Goal: Task Accomplishment & Management: Manage account settings

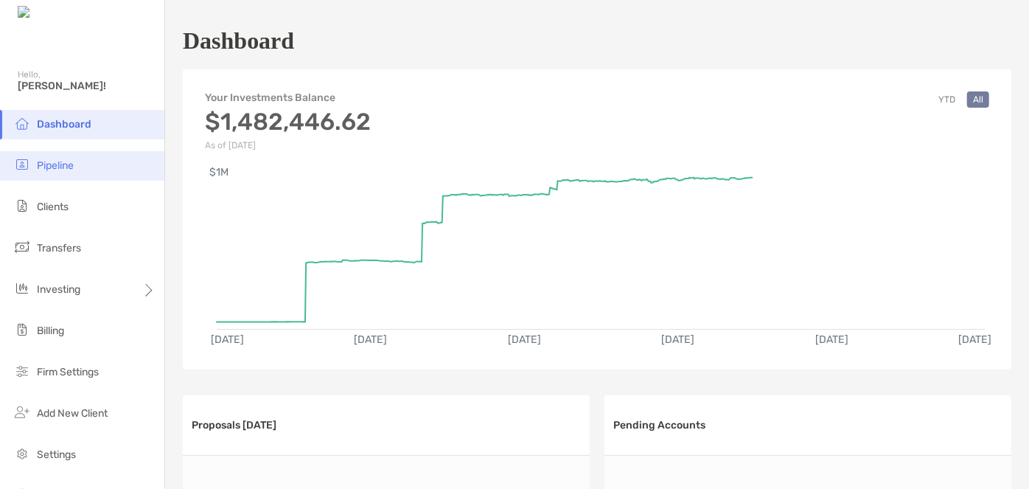
click at [78, 173] on li "Pipeline" at bounding box center [82, 165] width 164 height 29
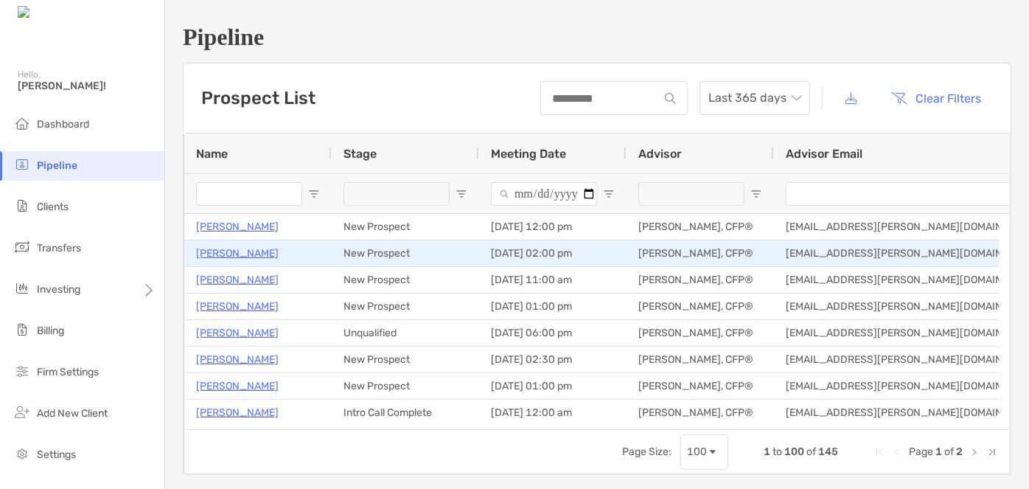
click at [243, 251] on p "[PERSON_NAME]" at bounding box center [237, 253] width 83 height 18
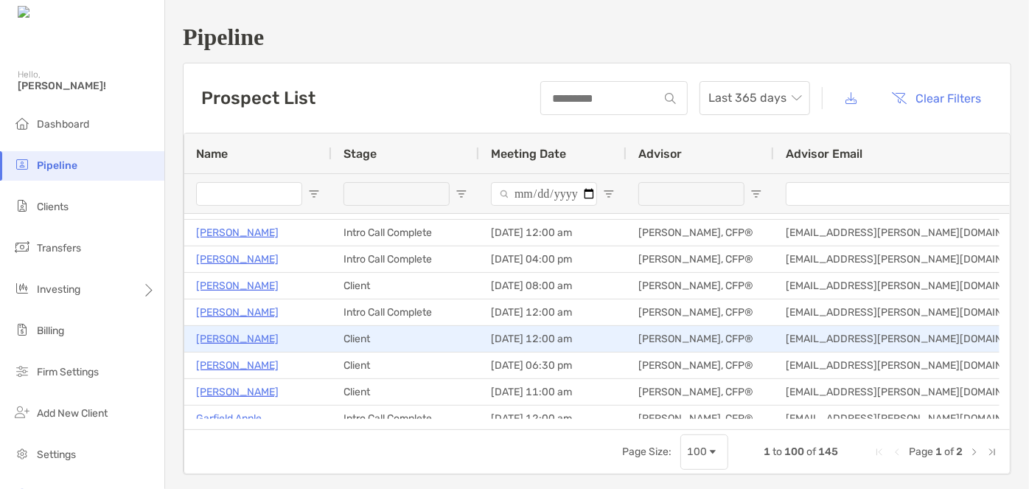
scroll to position [507, 0]
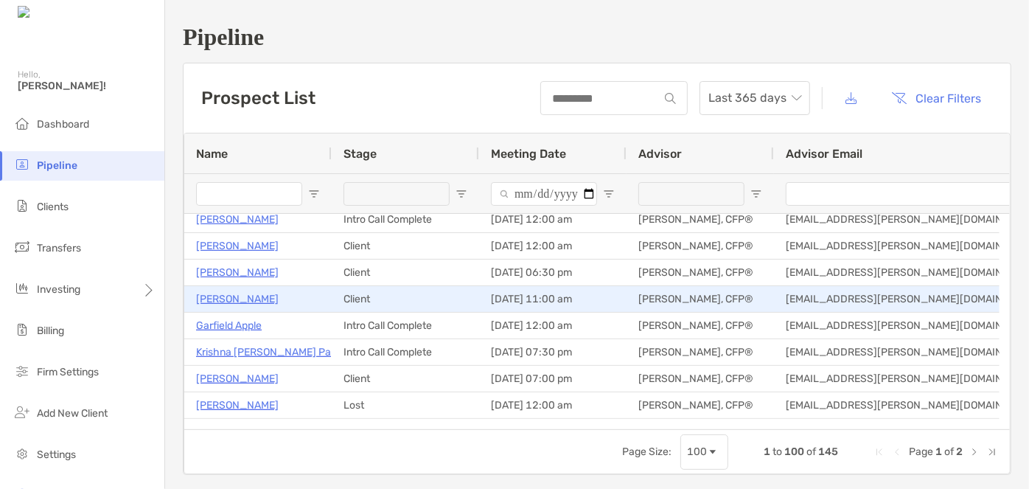
click at [243, 295] on p "Dustin Sellers" at bounding box center [237, 299] width 83 height 18
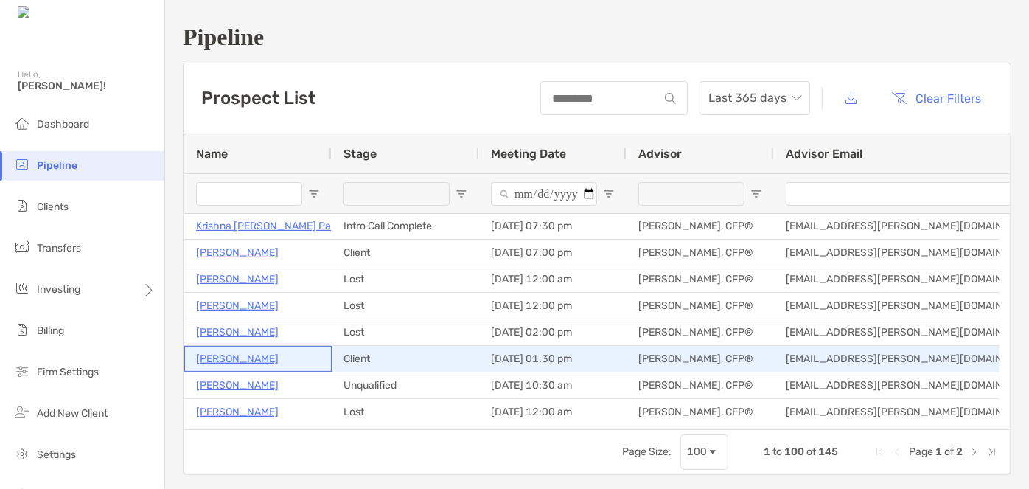
click at [234, 362] on p "Megan Maloney" at bounding box center [237, 358] width 83 height 18
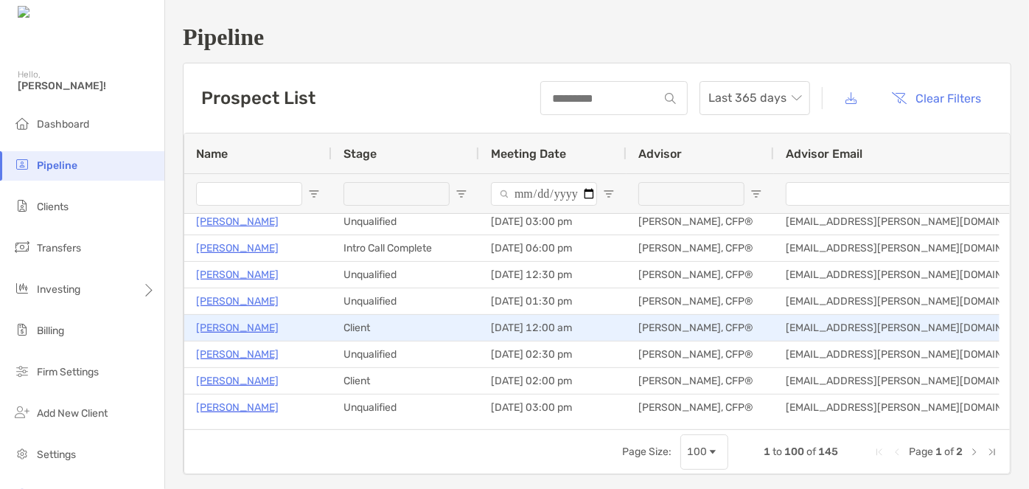
scroll to position [1016, 0]
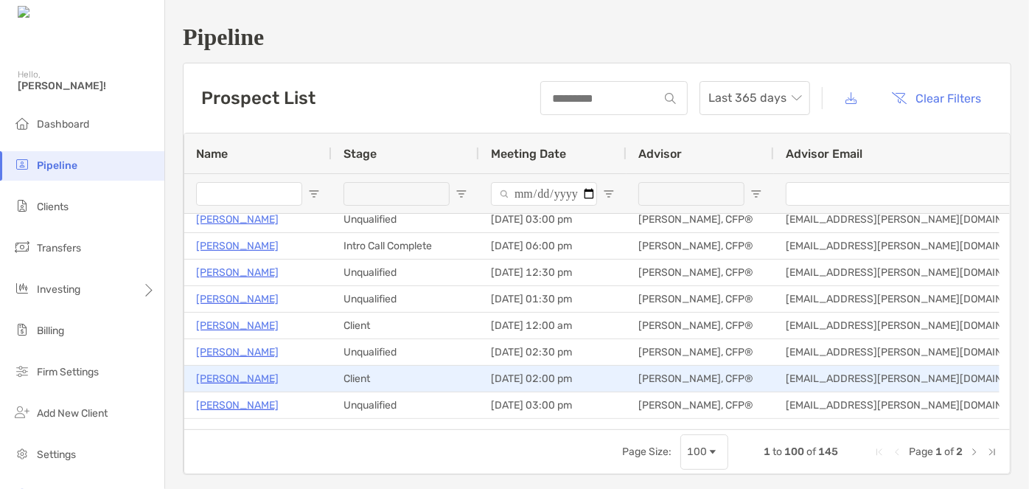
click at [233, 381] on p "Erin Springer" at bounding box center [237, 378] width 83 height 18
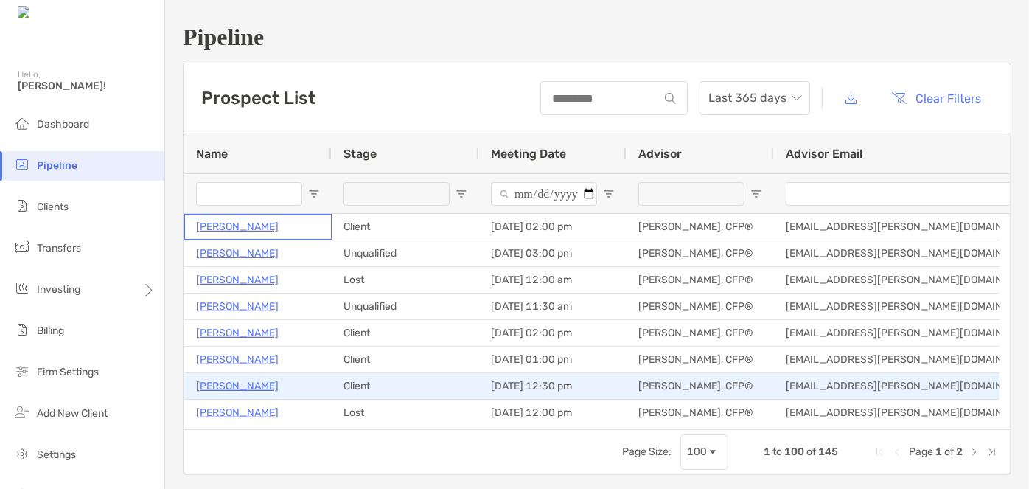
scroll to position [1172, 0]
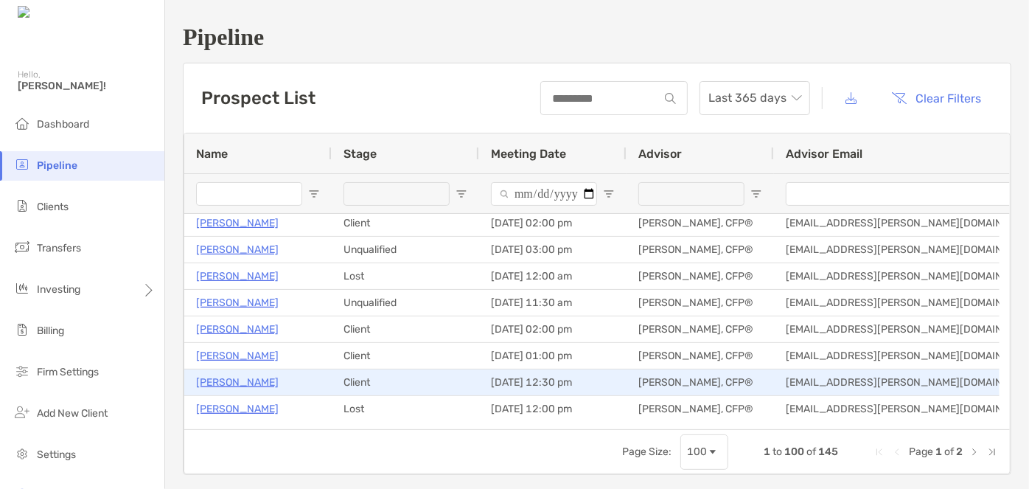
click at [229, 379] on p "[PERSON_NAME]" at bounding box center [237, 382] width 83 height 18
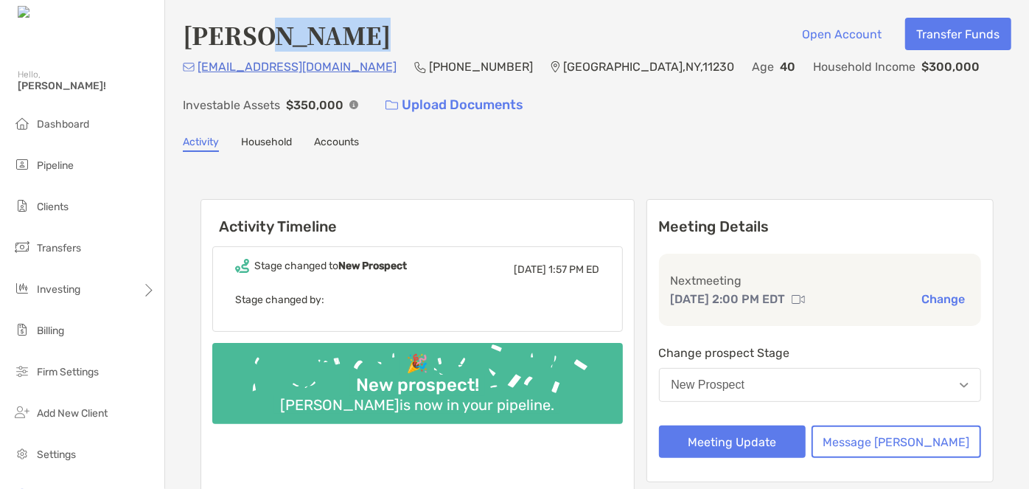
drag, startPoint x: 359, startPoint y: 41, endPoint x: 266, endPoint y: 41, distance: 92.9
click at [266, 41] on div "Golda Calonge Open Account Transfer Funds" at bounding box center [597, 35] width 829 height 34
copy h4 "Calonge"
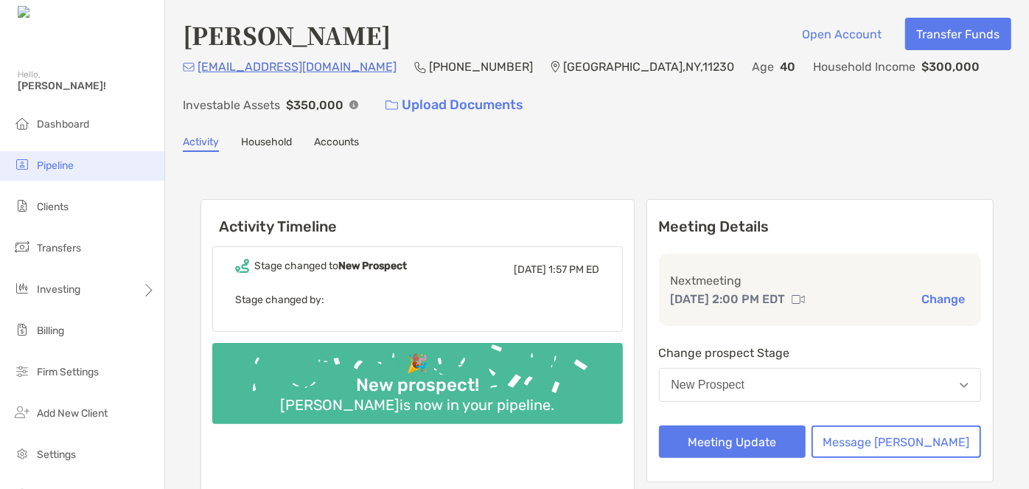
click at [63, 158] on li "Pipeline" at bounding box center [82, 165] width 164 height 29
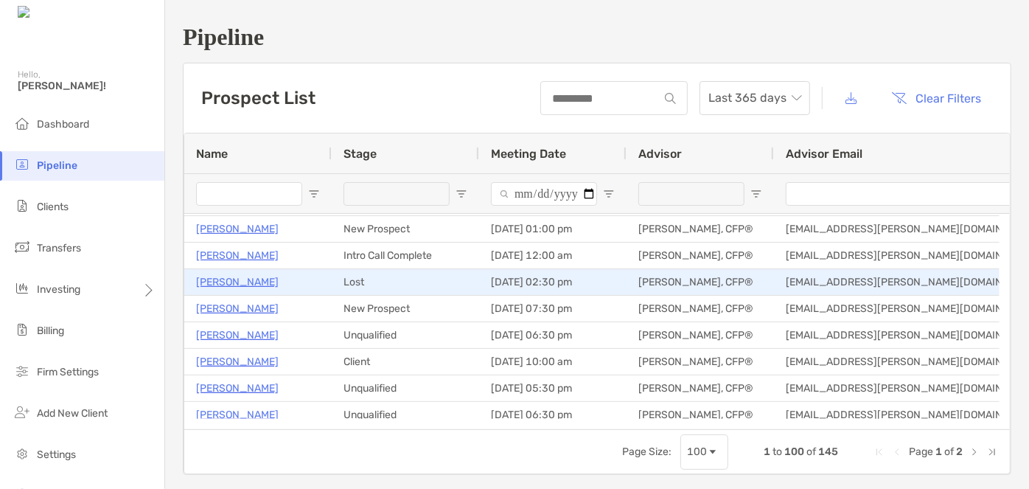
scroll to position [163, 0]
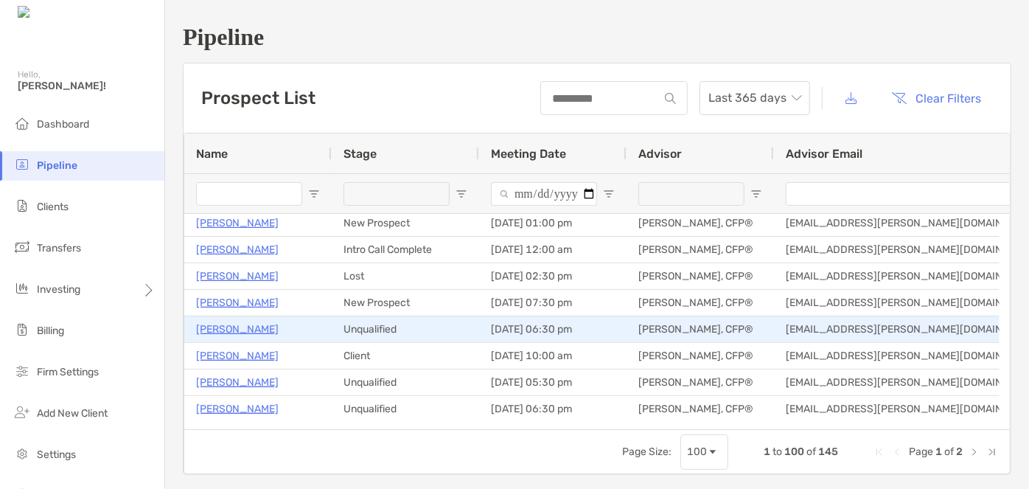
click at [222, 327] on p "[PERSON_NAME]" at bounding box center [237, 329] width 83 height 18
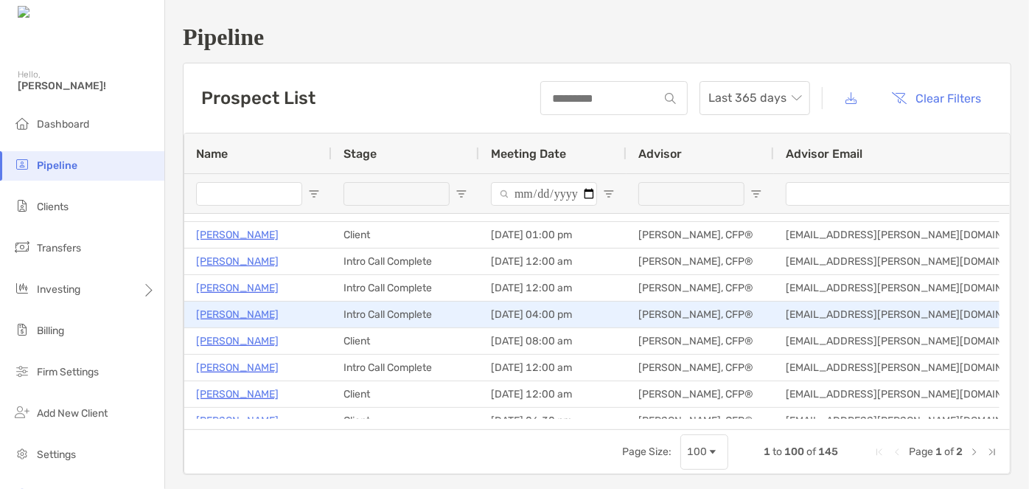
scroll to position [0, 0]
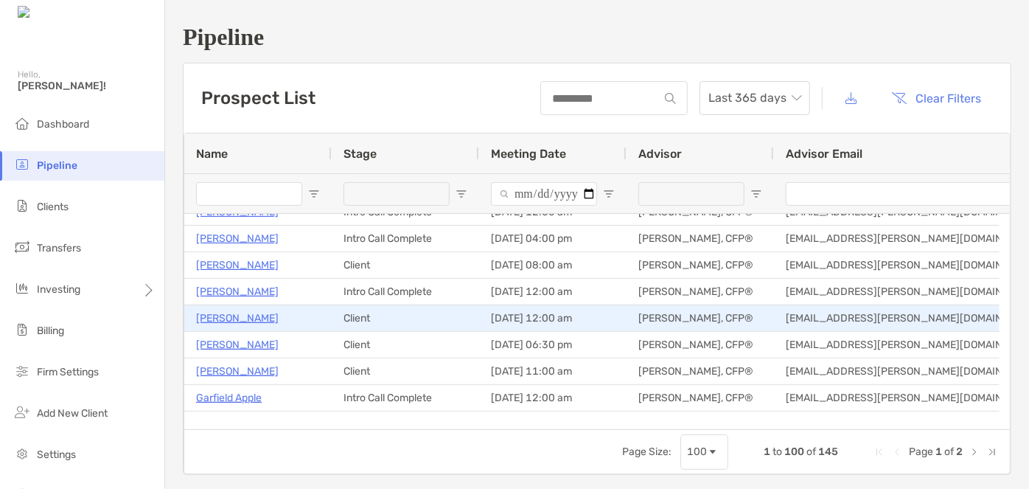
click at [236, 319] on p "Ivan Aviles" at bounding box center [237, 318] width 83 height 18
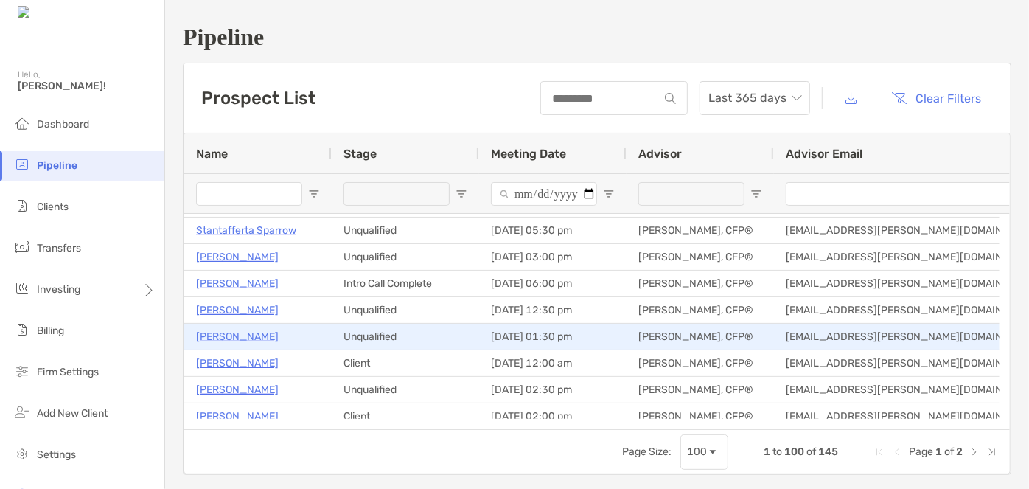
scroll to position [997, 0]
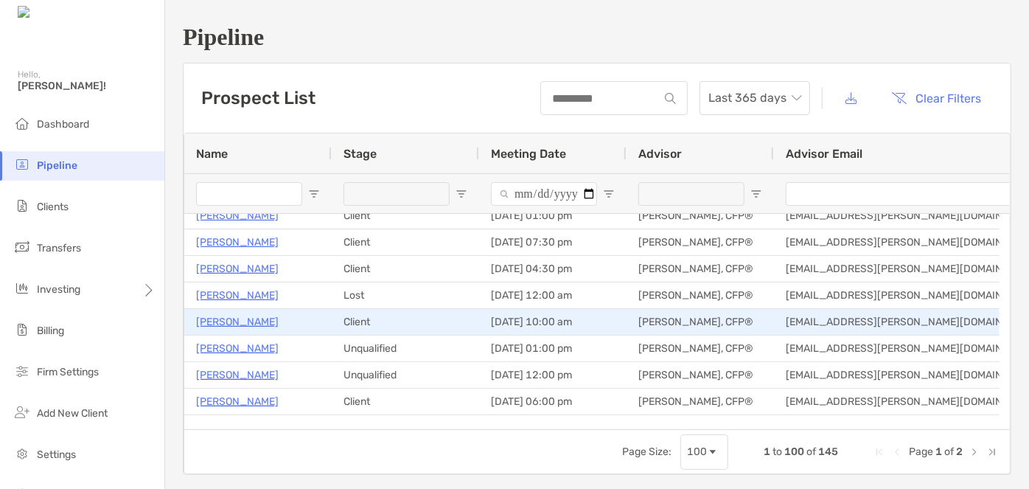
click at [220, 319] on p "Pavan Patel" at bounding box center [237, 322] width 83 height 18
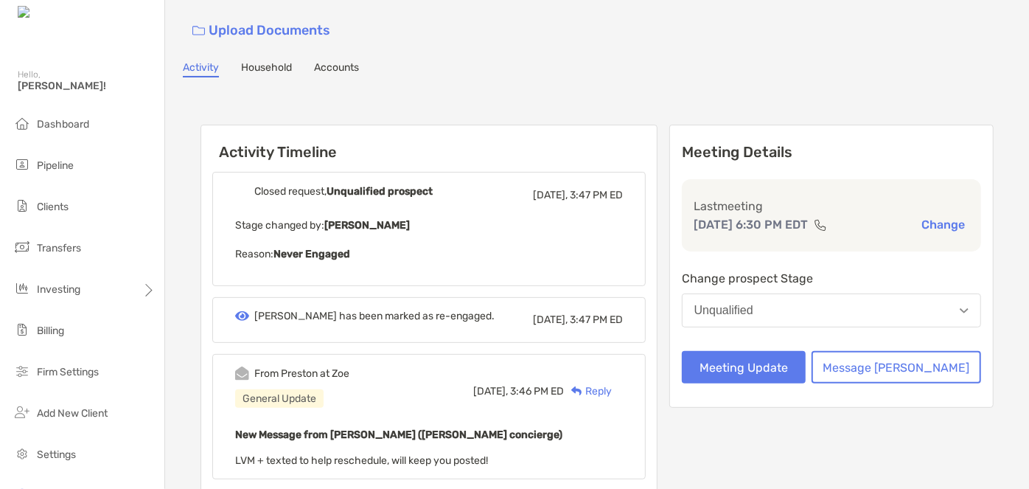
scroll to position [74, 0]
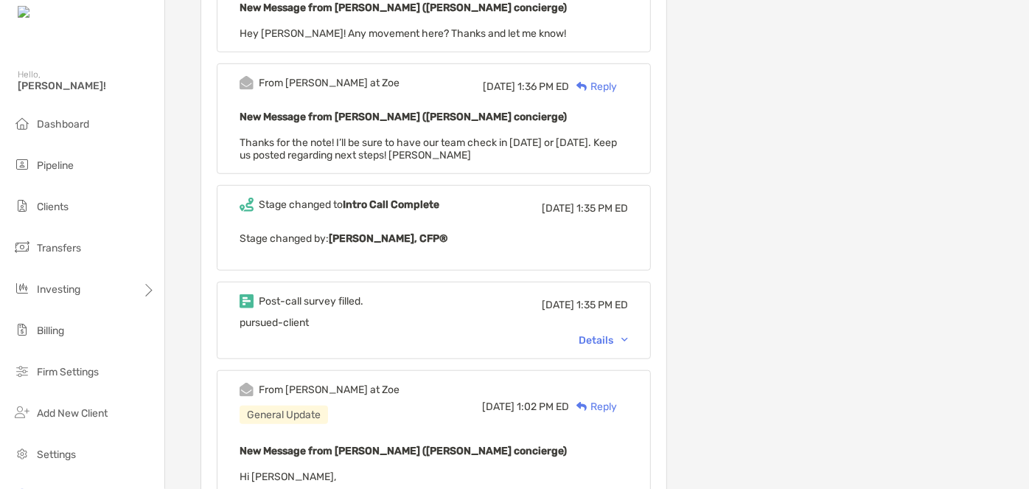
scroll to position [540, 0]
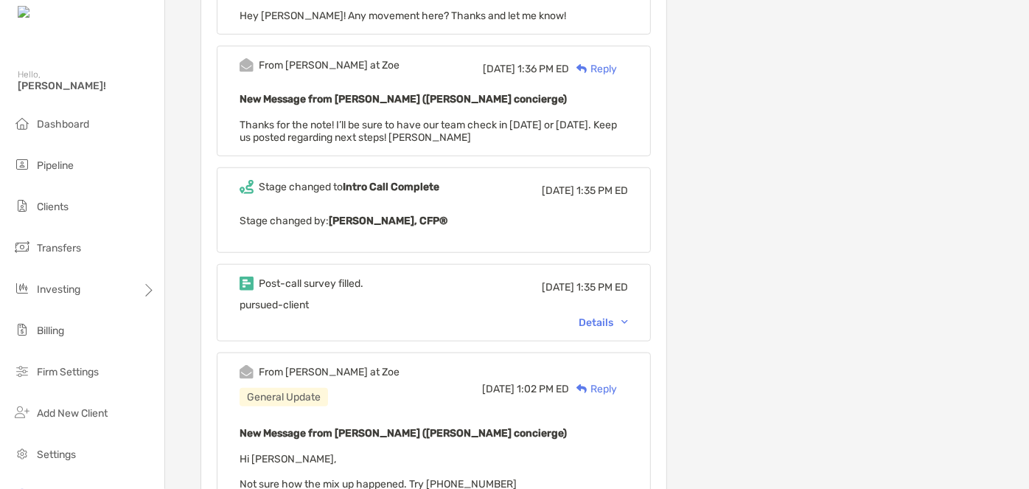
click at [618, 317] on div "Details" at bounding box center [603, 322] width 49 height 13
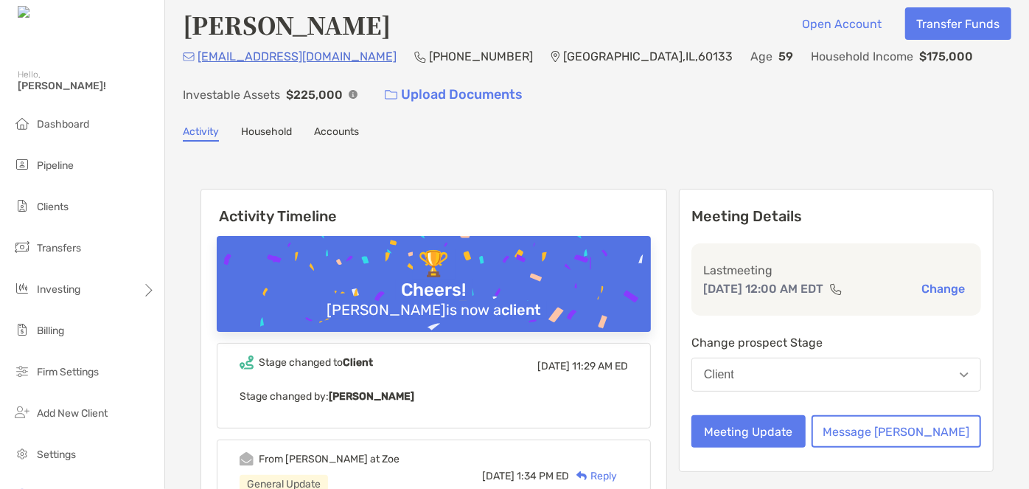
scroll to position [0, 0]
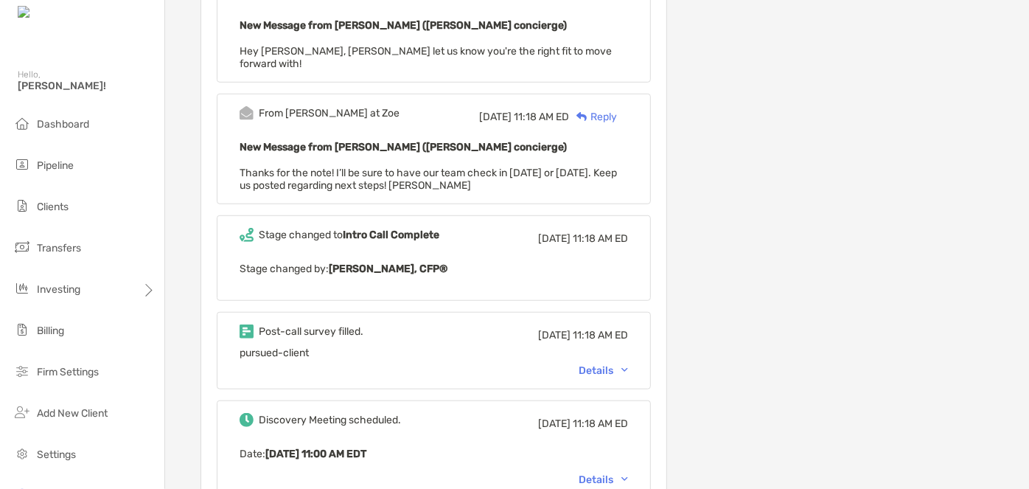
scroll to position [474, 0]
click at [616, 363] on div "Details" at bounding box center [603, 369] width 49 height 13
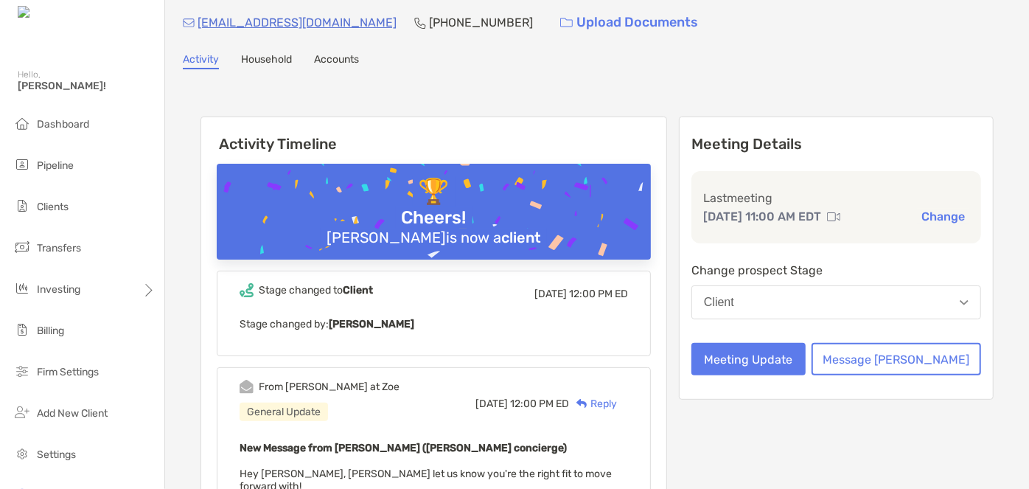
scroll to position [0, 0]
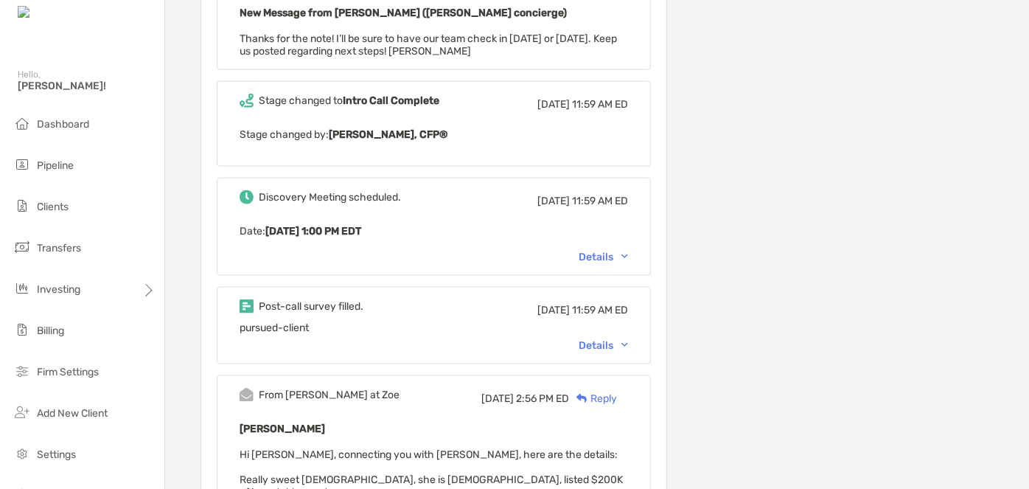
scroll to position [846, 0]
click at [628, 339] on div "Details" at bounding box center [603, 344] width 49 height 13
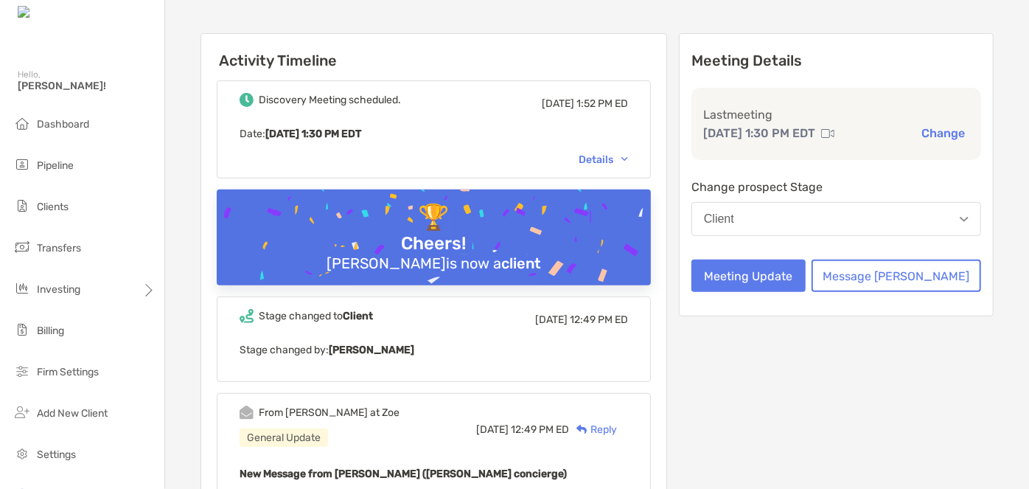
scroll to position [0, 0]
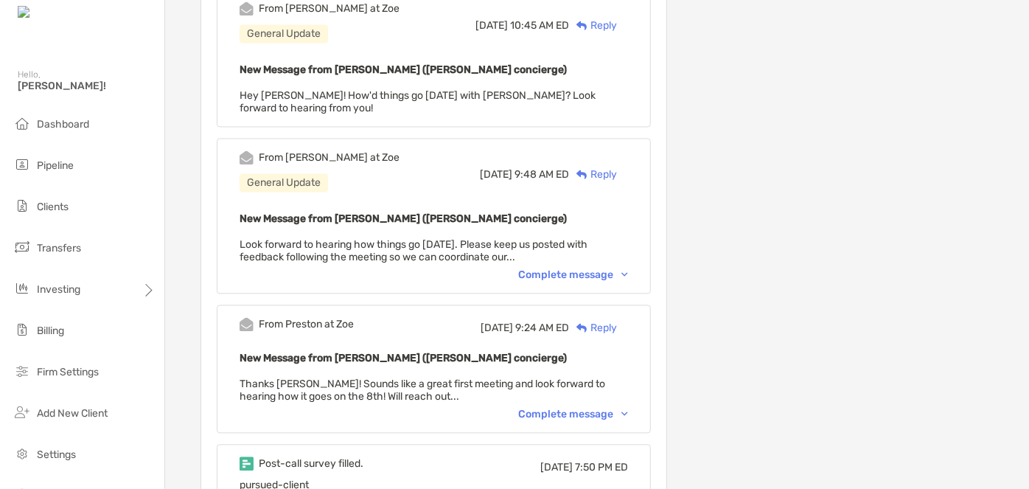
scroll to position [1488, 0]
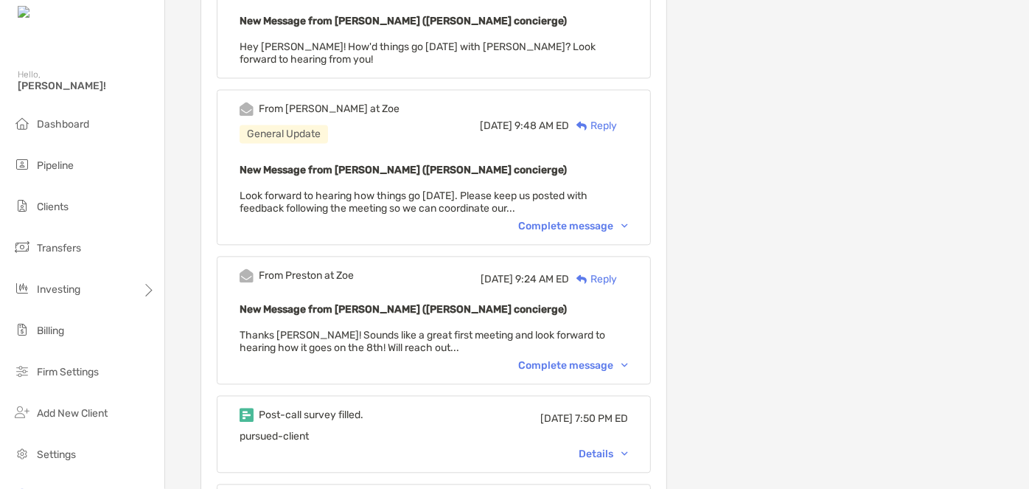
click at [610, 448] on div "Details" at bounding box center [603, 454] width 49 height 13
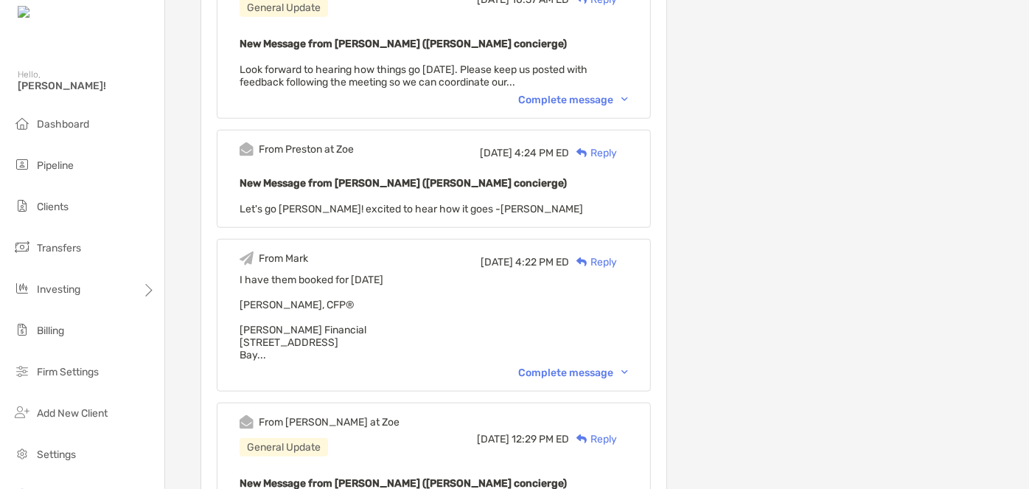
scroll to position [0, 0]
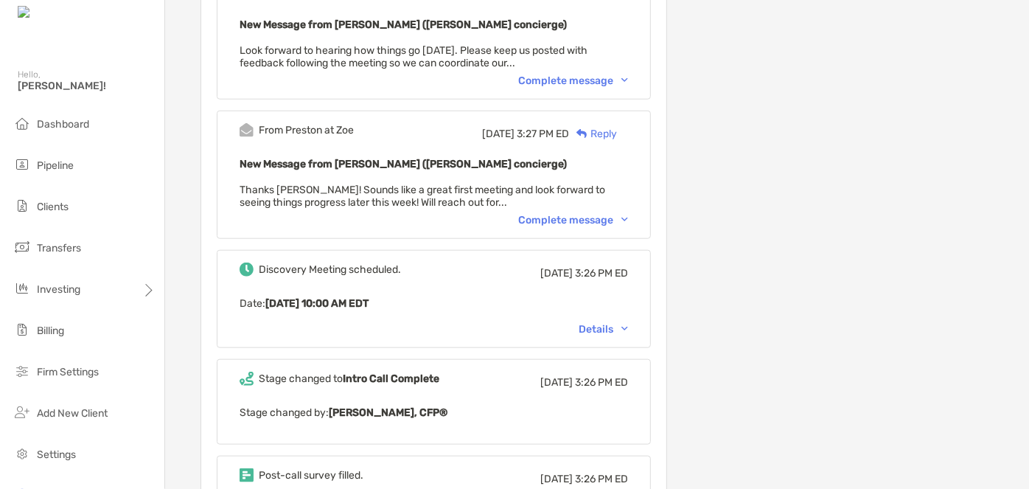
scroll to position [751, 0]
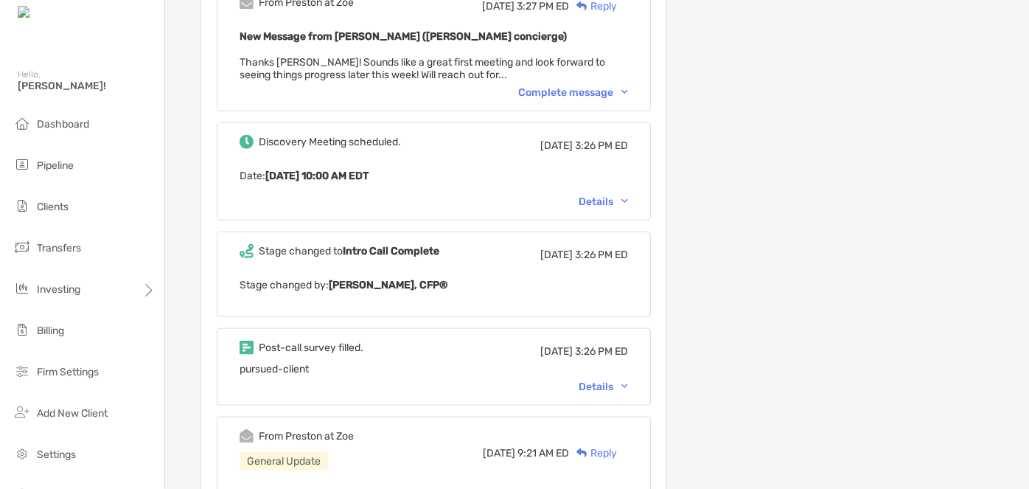
click at [608, 380] on div "Details" at bounding box center [603, 386] width 49 height 13
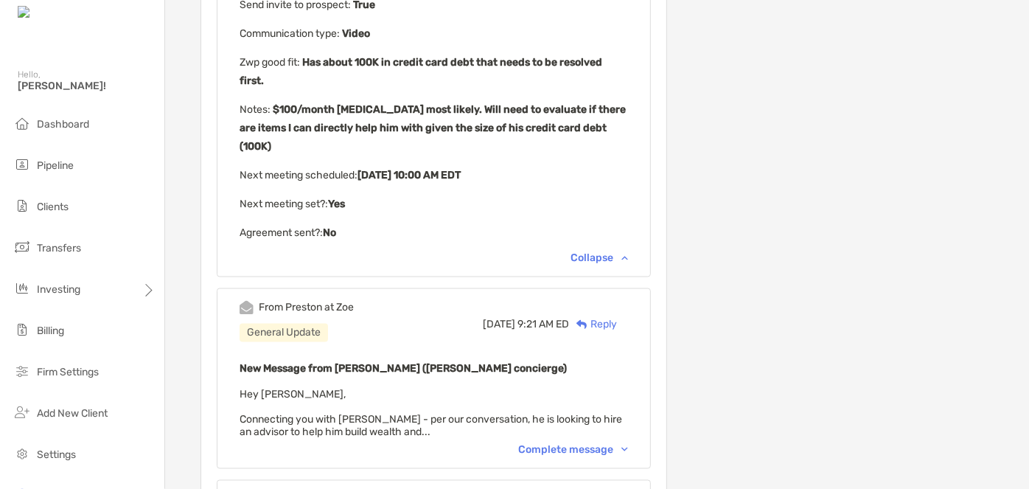
scroll to position [1327, 0]
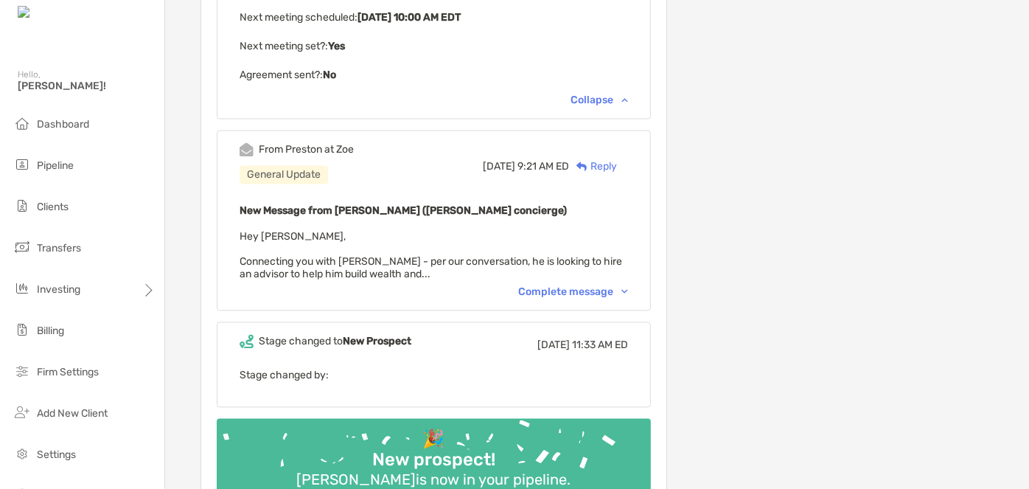
click at [600, 286] on div "Complete message" at bounding box center [573, 292] width 110 height 13
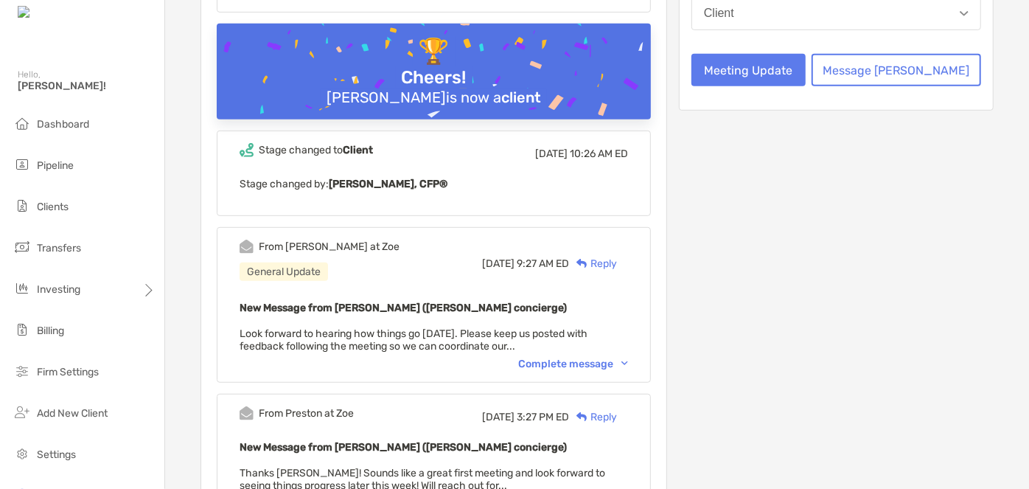
scroll to position [340, 0]
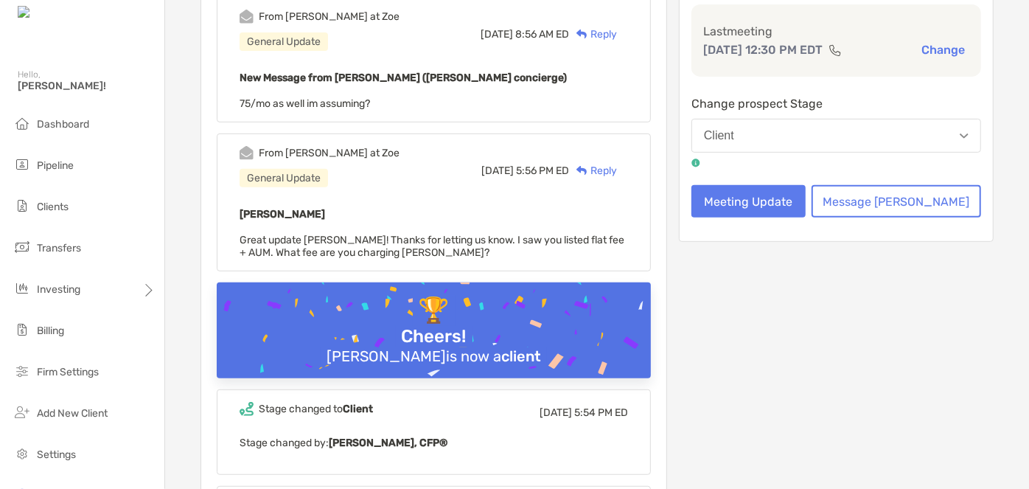
scroll to position [579, 0]
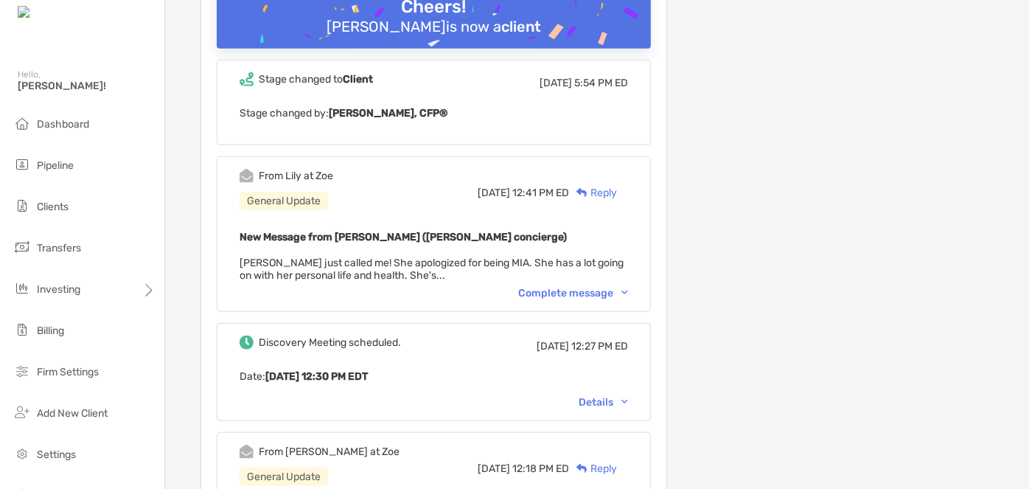
click at [597, 291] on div "Complete message" at bounding box center [573, 293] width 110 height 13
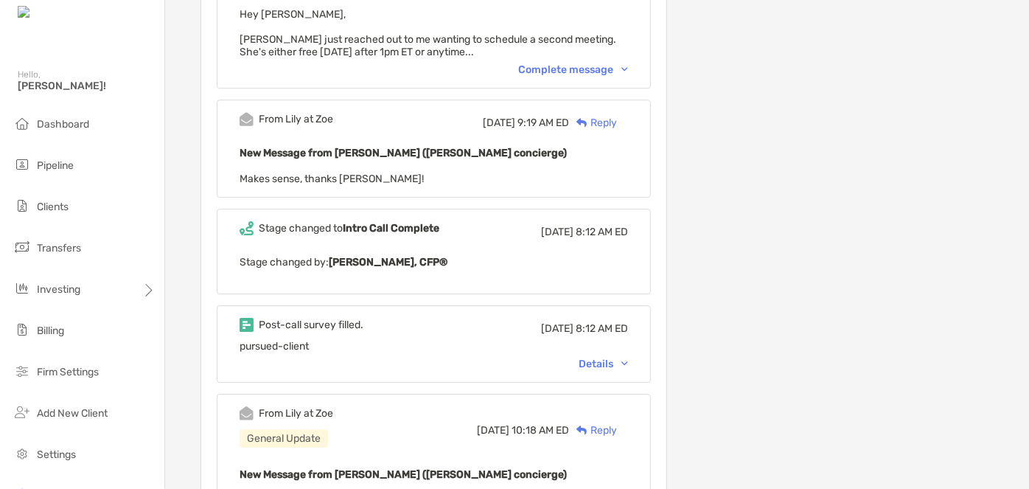
scroll to position [2265, 0]
click at [623, 357] on div "Details" at bounding box center [603, 363] width 49 height 13
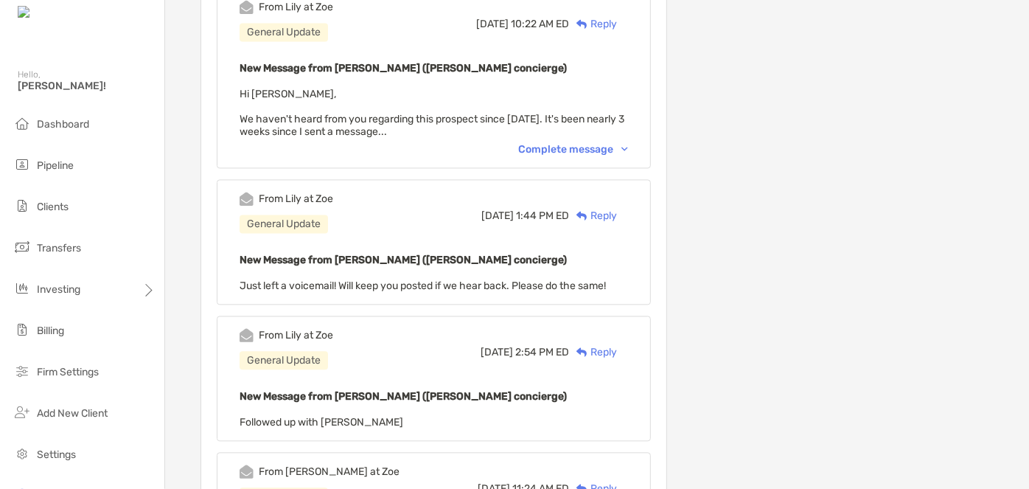
scroll to position [1447, 0]
